Goal: Transaction & Acquisition: Purchase product/service

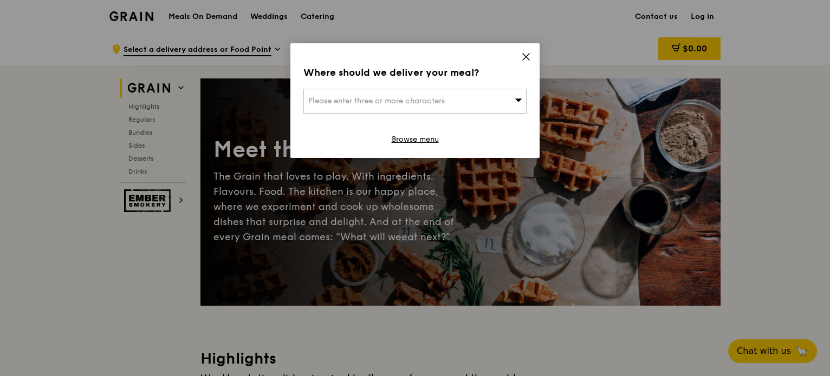
click at [451, 106] on div "Please enter three or more characters" at bounding box center [414, 101] width 223 height 25
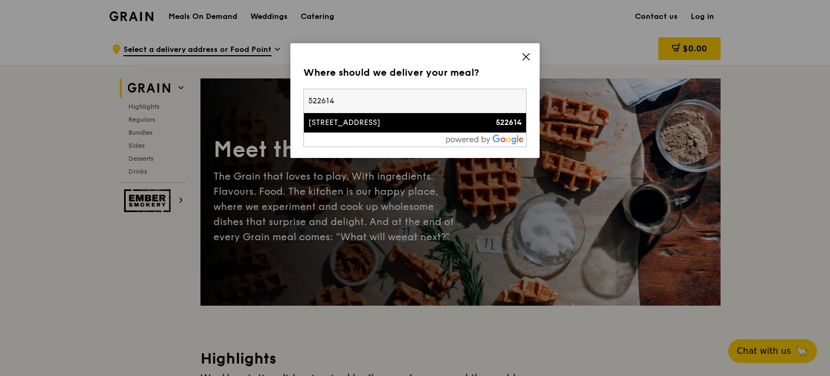
type input "522614"
click at [349, 121] on div "[STREET_ADDRESS]" at bounding box center [388, 123] width 160 height 11
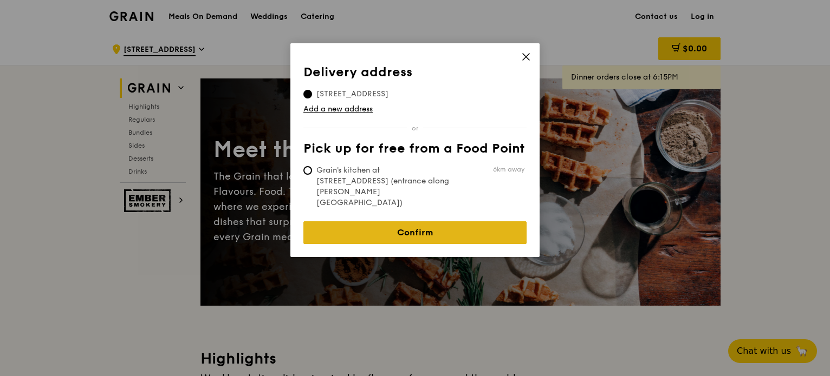
click at [414, 221] on link "Confirm" at bounding box center [414, 232] width 223 height 23
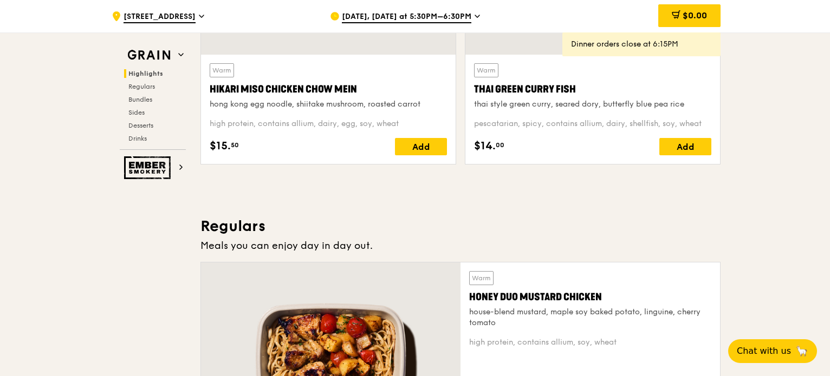
scroll to position [596, 0]
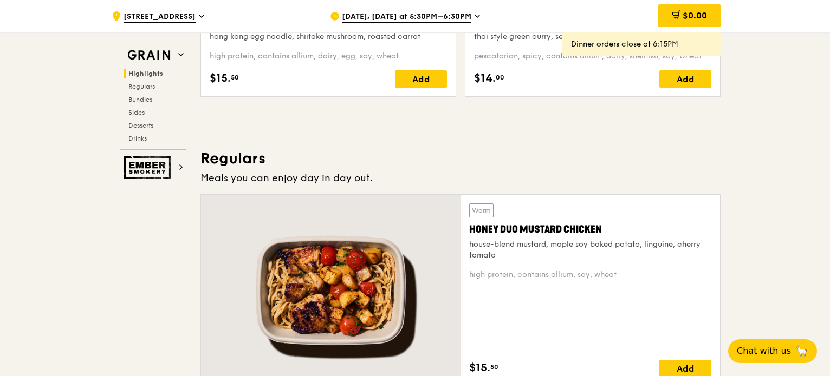
click at [455, 18] on span "[DATE], [DATE] at 5:30PM–6:30PM" at bounding box center [406, 17] width 129 height 12
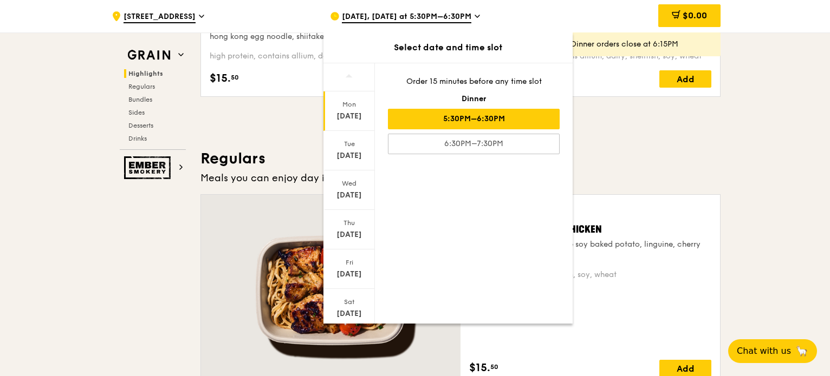
click at [485, 118] on div "5:30PM–6:30PM" at bounding box center [474, 119] width 172 height 21
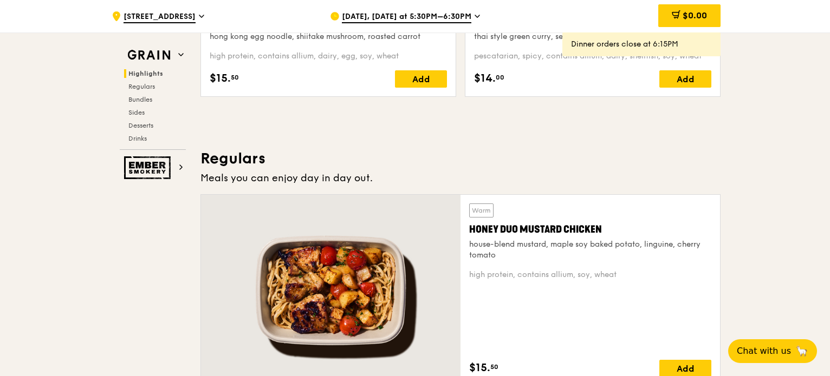
drag, startPoint x: 146, startPoint y: 87, endPoint x: 221, endPoint y: 87, distance: 75.3
click at [146, 87] on span "Regulars" at bounding box center [141, 87] width 27 height 8
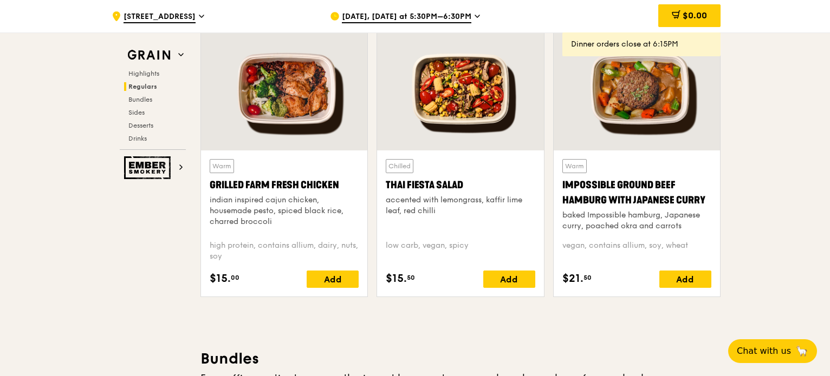
scroll to position [918, 0]
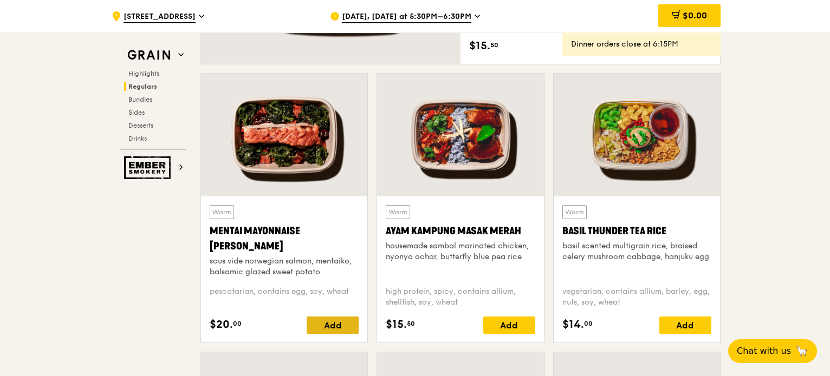
click at [319, 323] on div "Add" at bounding box center [333, 325] width 52 height 17
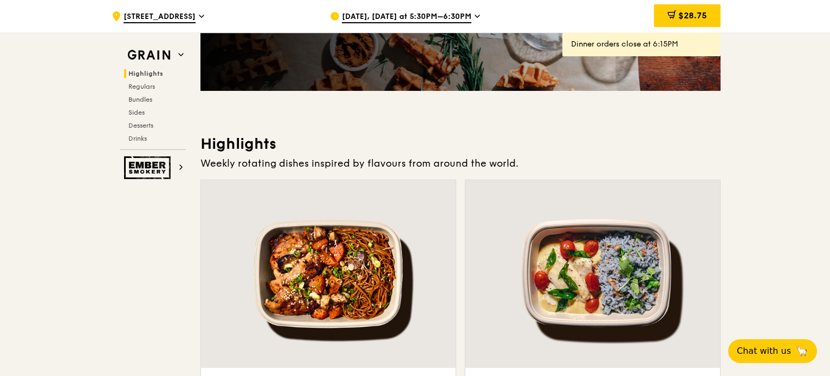
scroll to position [0, 0]
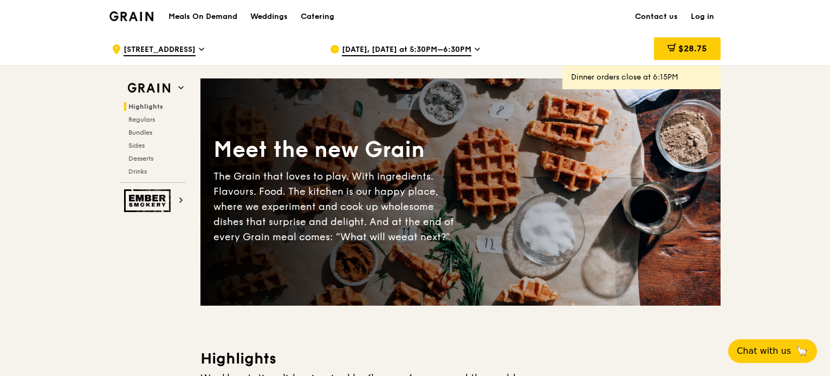
click at [188, 16] on h1 "Meals On Demand" at bounding box center [202, 16] width 69 height 11
